Goal: Task Accomplishment & Management: Complete application form

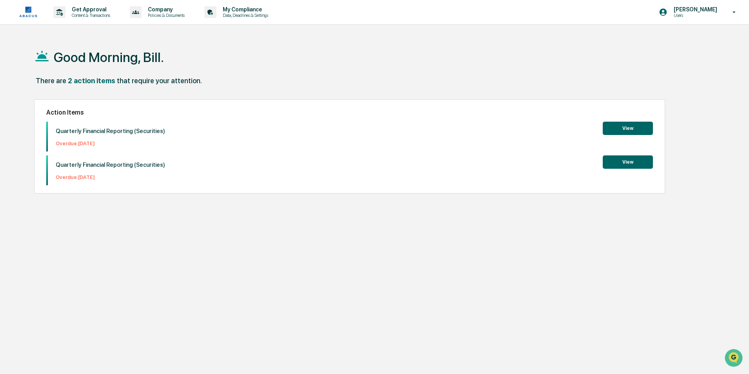
click at [624, 162] on button "View" at bounding box center [628, 161] width 50 height 13
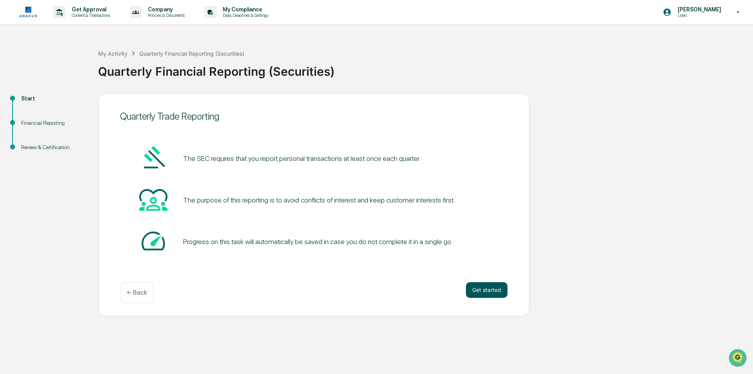
click at [493, 291] on button "Get started" at bounding box center [487, 290] width 42 height 16
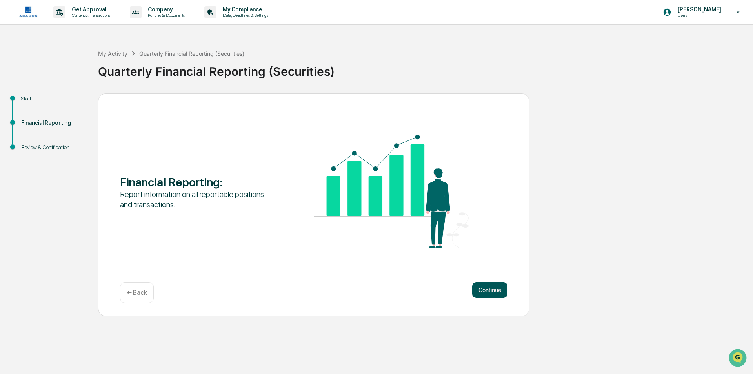
click at [494, 289] on button "Continue" at bounding box center [489, 290] width 35 height 16
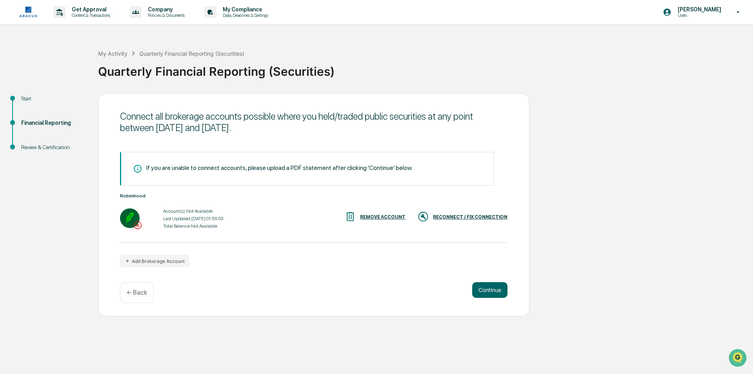
click at [490, 216] on div "RECONNECT / FIX CONNECTION" at bounding box center [470, 216] width 75 height 5
click at [491, 289] on button "Continue" at bounding box center [489, 290] width 35 height 16
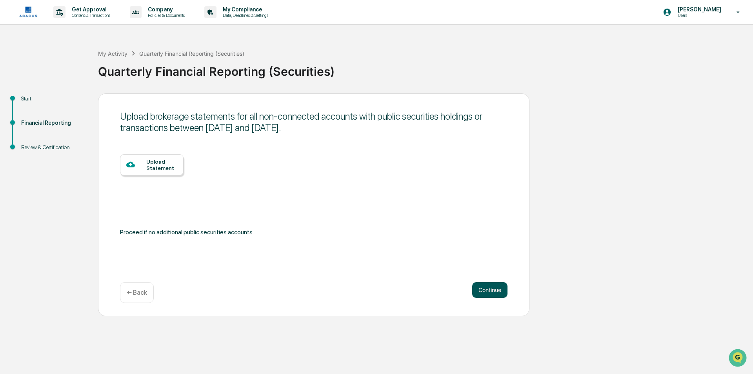
click at [489, 291] on button "Continue" at bounding box center [489, 290] width 35 height 16
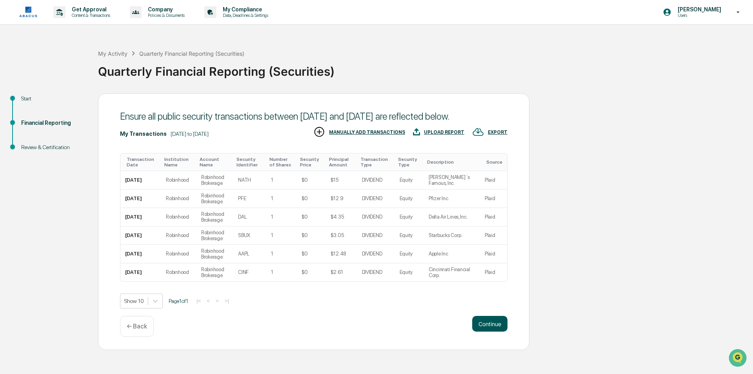
click at [491, 325] on button "Continue" at bounding box center [489, 324] width 35 height 16
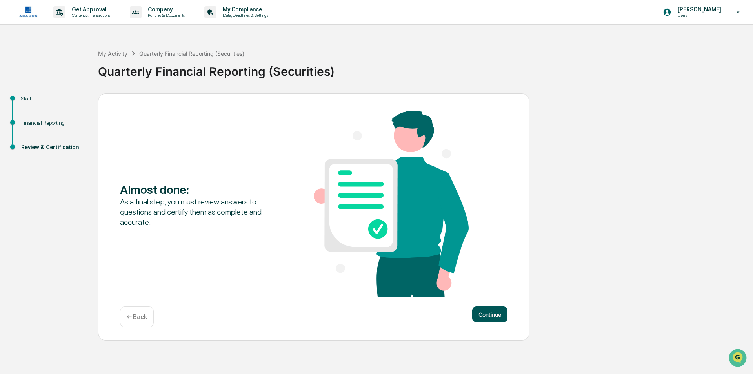
click at [492, 314] on button "Continue" at bounding box center [489, 314] width 35 height 16
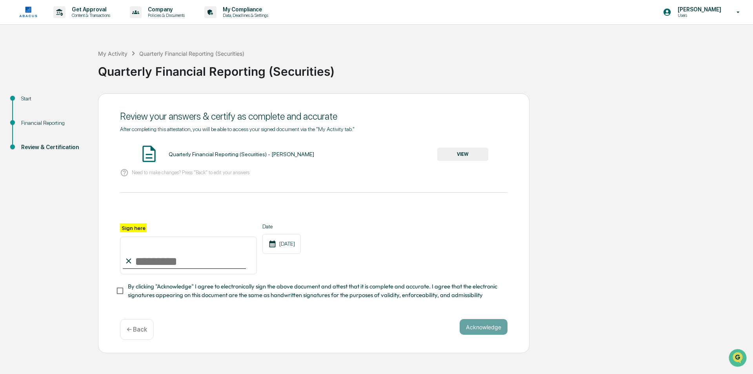
click at [460, 151] on button "VIEW" at bounding box center [462, 153] width 51 height 13
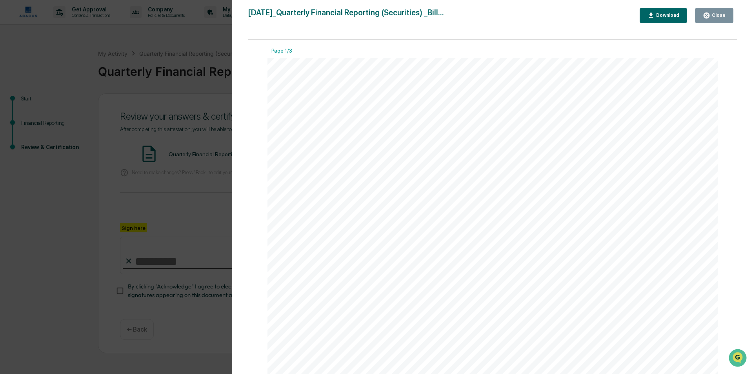
click at [709, 17] on icon "button" at bounding box center [707, 16] width 6 height 6
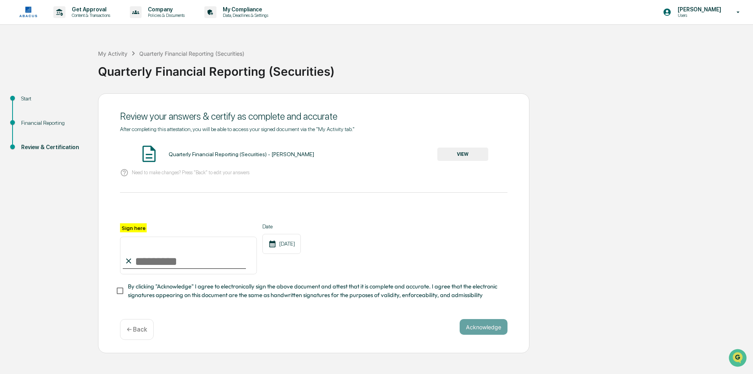
drag, startPoint x: 184, startPoint y: 260, endPoint x: 192, endPoint y: 260, distance: 8.3
click at [184, 260] on input "Sign here" at bounding box center [188, 255] width 137 height 38
type input "**********"
click at [484, 329] on button "Acknowledge" at bounding box center [484, 327] width 48 height 16
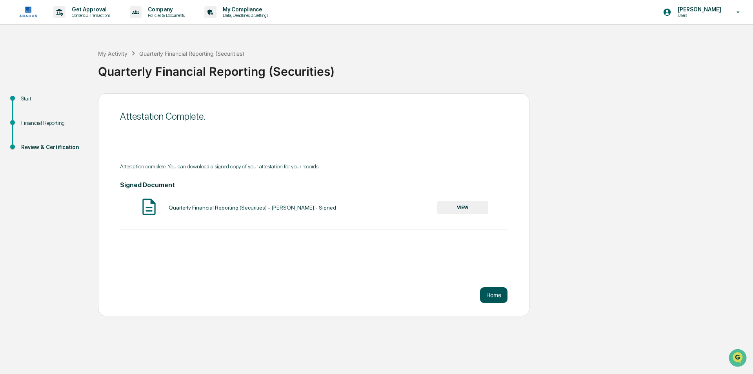
click at [495, 295] on button "Home" at bounding box center [493, 295] width 27 height 16
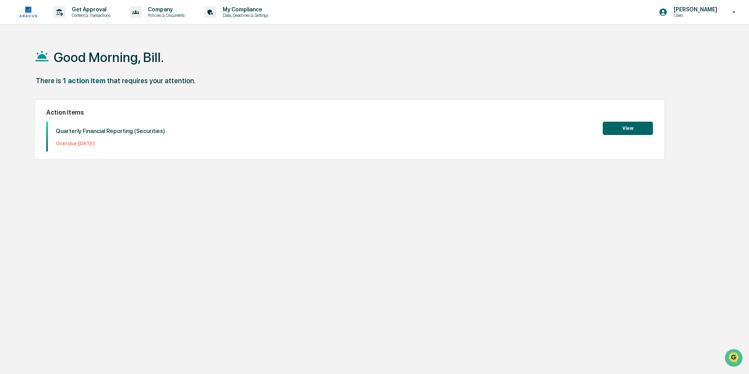
click at [630, 129] on button "View" at bounding box center [628, 128] width 50 height 13
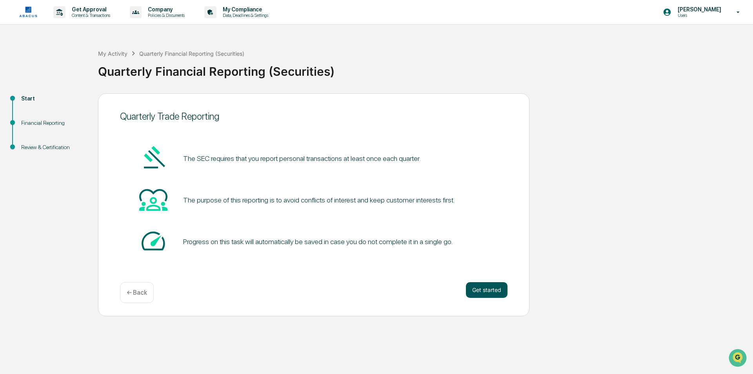
click at [487, 288] on button "Get started" at bounding box center [487, 290] width 42 height 16
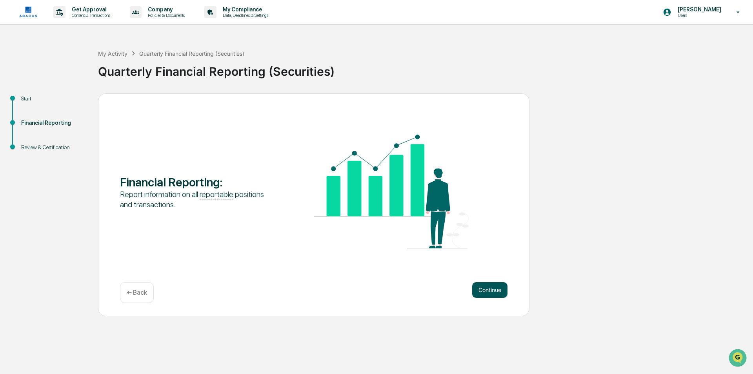
click at [491, 287] on button "Continue" at bounding box center [489, 290] width 35 height 16
click at [488, 291] on button "Continue" at bounding box center [489, 290] width 35 height 16
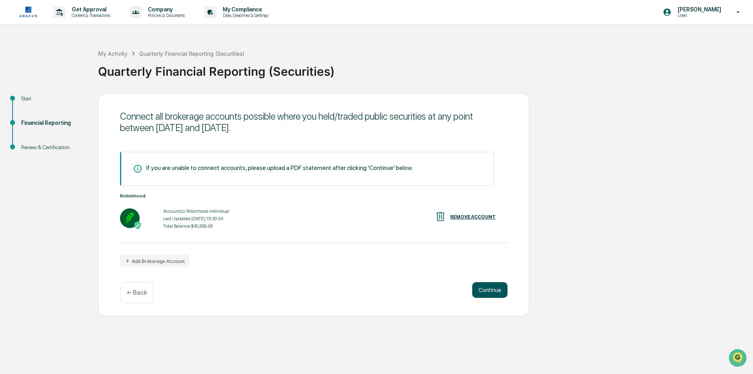
click at [493, 289] on button "Continue" at bounding box center [489, 290] width 35 height 16
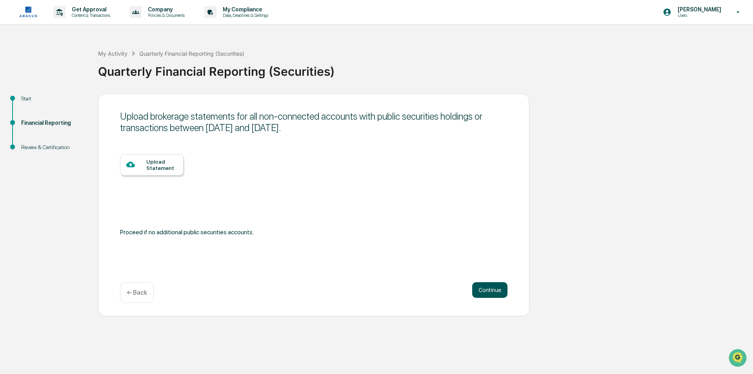
click at [489, 292] on button "Continue" at bounding box center [489, 290] width 35 height 16
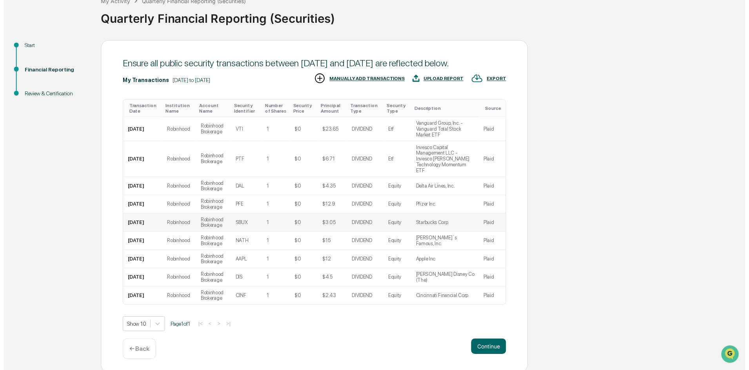
scroll to position [55, 0]
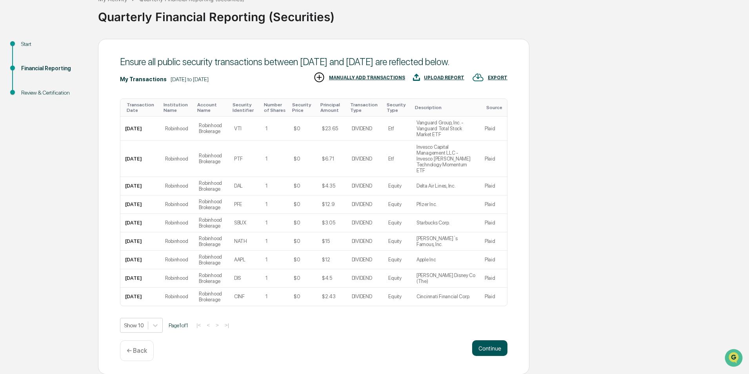
click at [494, 347] on button "Continue" at bounding box center [489, 348] width 35 height 16
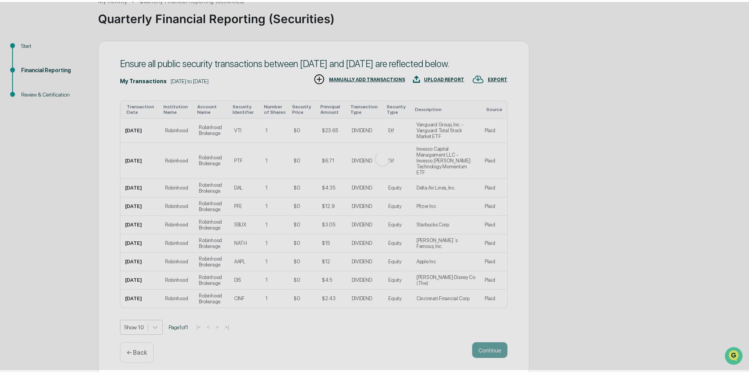
scroll to position [0, 0]
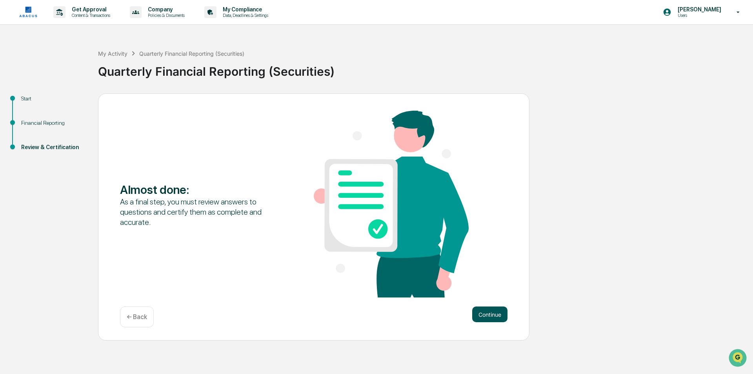
click at [491, 315] on button "Continue" at bounding box center [489, 314] width 35 height 16
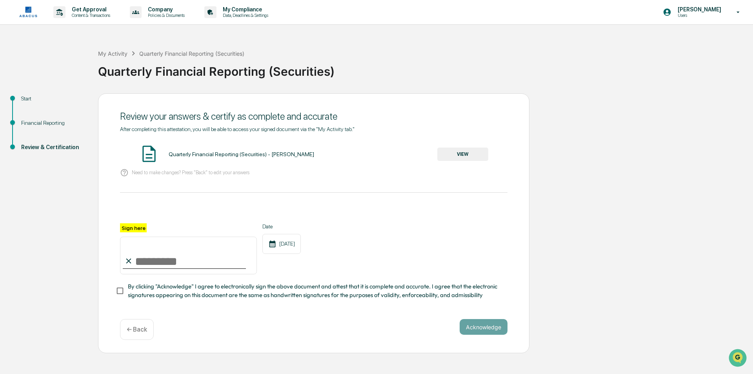
click at [464, 153] on button "VIEW" at bounding box center [462, 153] width 51 height 13
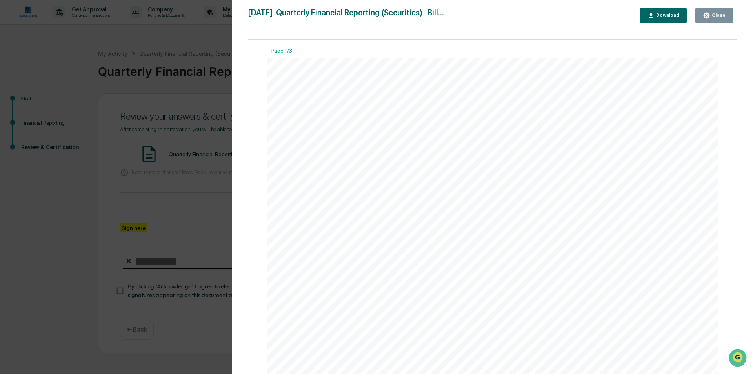
click at [713, 13] on div "Close" at bounding box center [717, 15] width 15 height 5
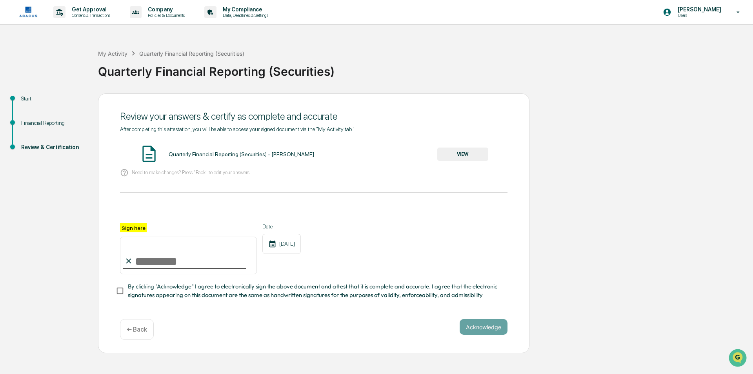
click at [189, 264] on input "Sign here" at bounding box center [188, 255] width 137 height 38
type input "**********"
click at [217, 308] on div "**********" at bounding box center [313, 219] width 387 height 186
click at [489, 331] on button "Acknowledge" at bounding box center [484, 327] width 48 height 16
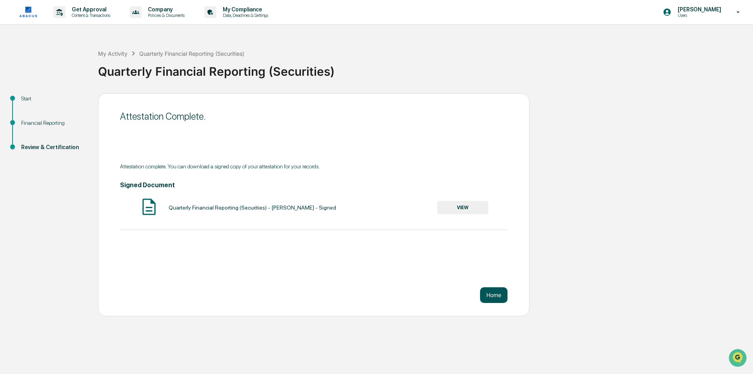
click at [493, 292] on button "Home" at bounding box center [493, 295] width 27 height 16
